Goal: Task Accomplishment & Management: Manage account settings

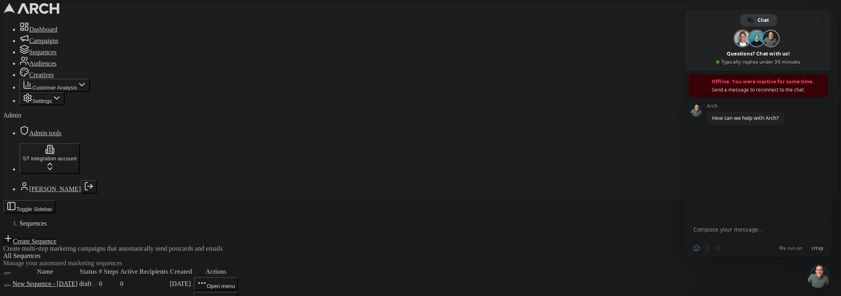
click at [824, 19] on span "Close chat" at bounding box center [823, 18] width 4 height 5
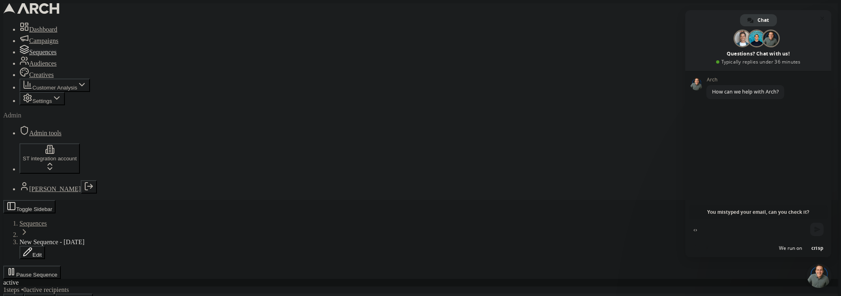
type textarea "‹›"
click at [821, 21] on span "Close chat" at bounding box center [823, 18] width 4 height 5
